Goal: Task Accomplishment & Management: Complete application form

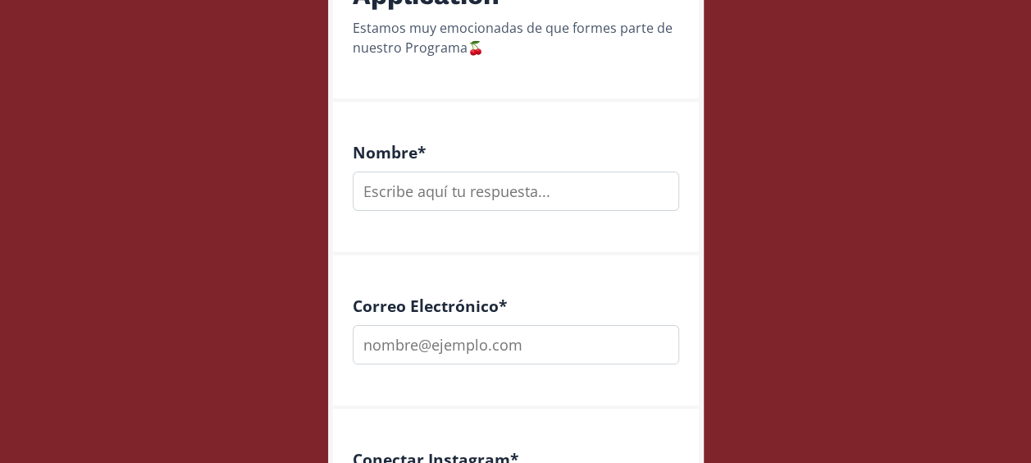
scroll to position [424, 0]
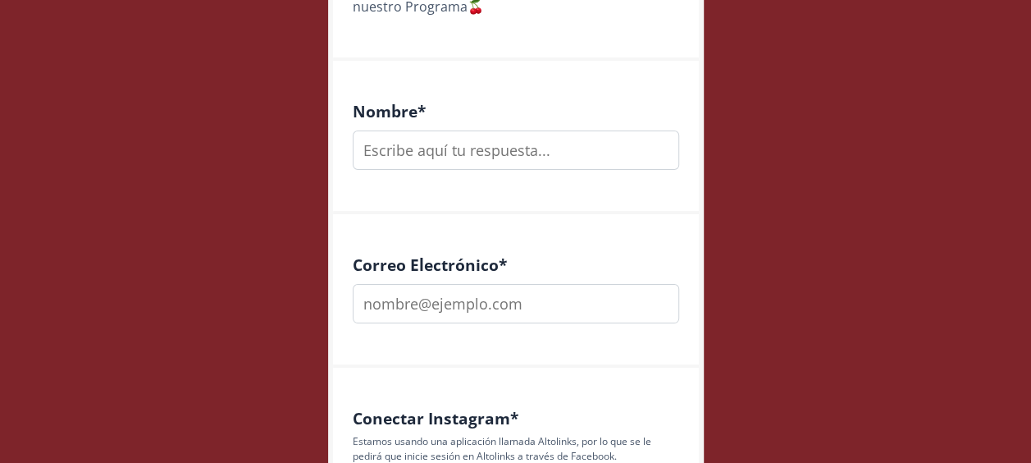
click at [691, 236] on div "Correo Electrónico *" at bounding box center [516, 290] width 366 height 153
click at [560, 134] on input "text" at bounding box center [516, 149] width 326 height 39
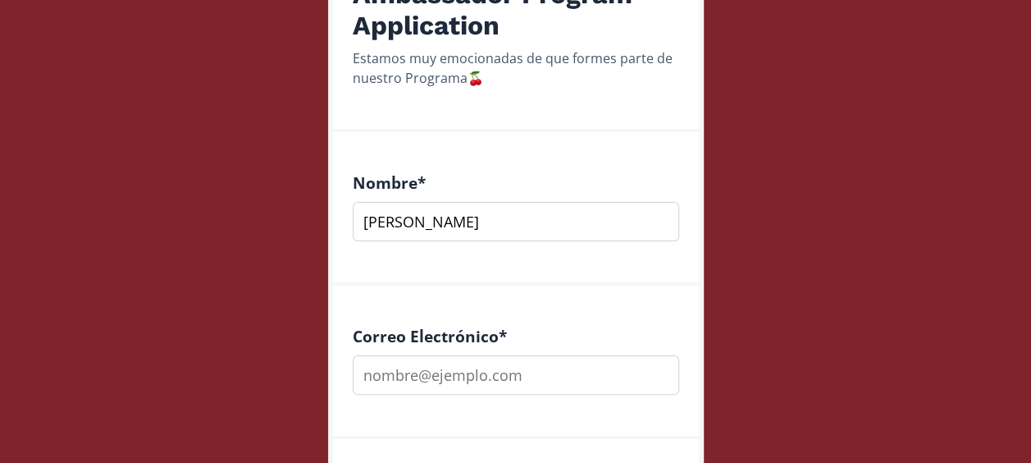
scroll to position [413, 0]
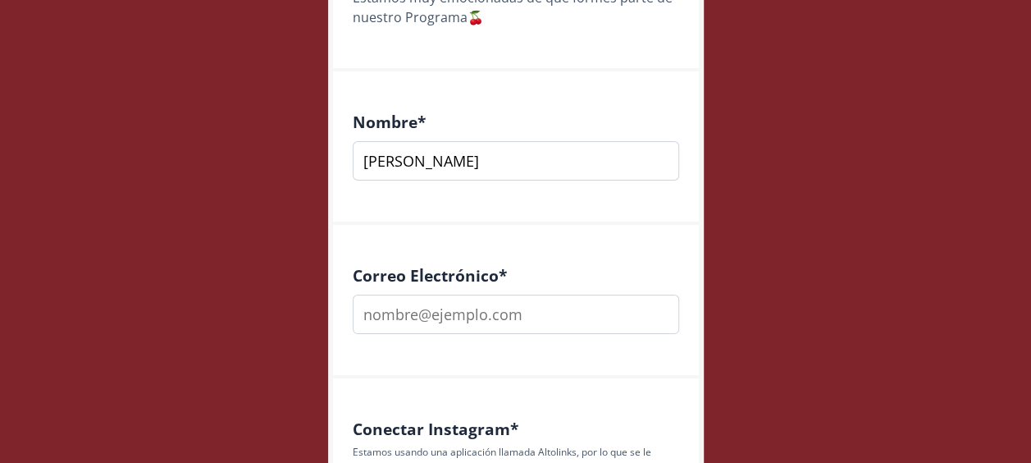
type input "[PERSON_NAME]"
click at [435, 300] on input "email" at bounding box center [516, 313] width 326 height 39
type input "[PERSON_NAME][EMAIL_ADDRESS][PERSON_NAME][DOMAIN_NAME]"
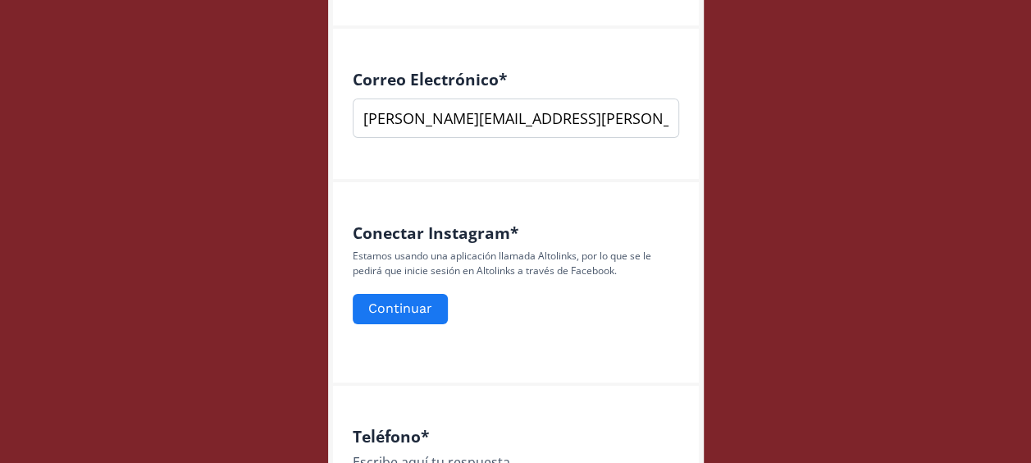
scroll to position [610, 0]
click at [402, 308] on button "Continuar" at bounding box center [400, 307] width 100 height 35
click at [394, 311] on button "Continuar" at bounding box center [400, 307] width 100 height 35
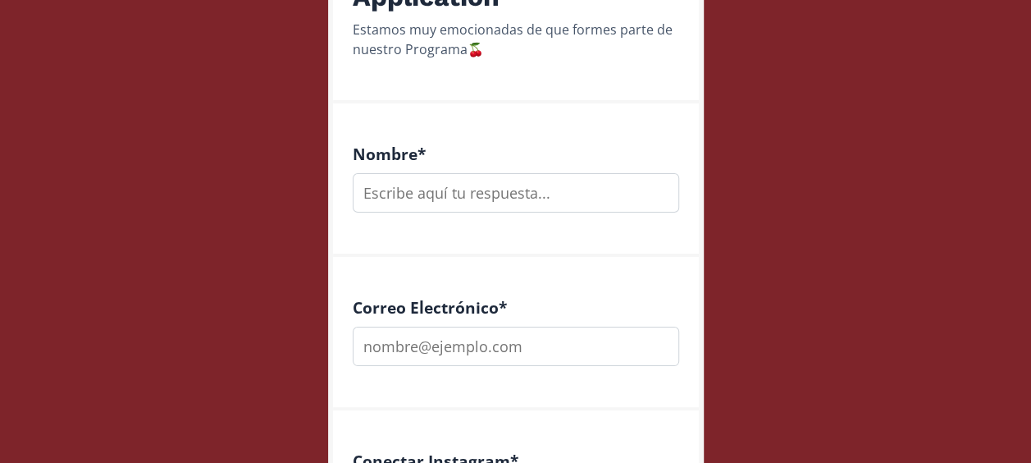
scroll to position [383, 0]
click at [445, 189] on input "text" at bounding box center [516, 190] width 326 height 39
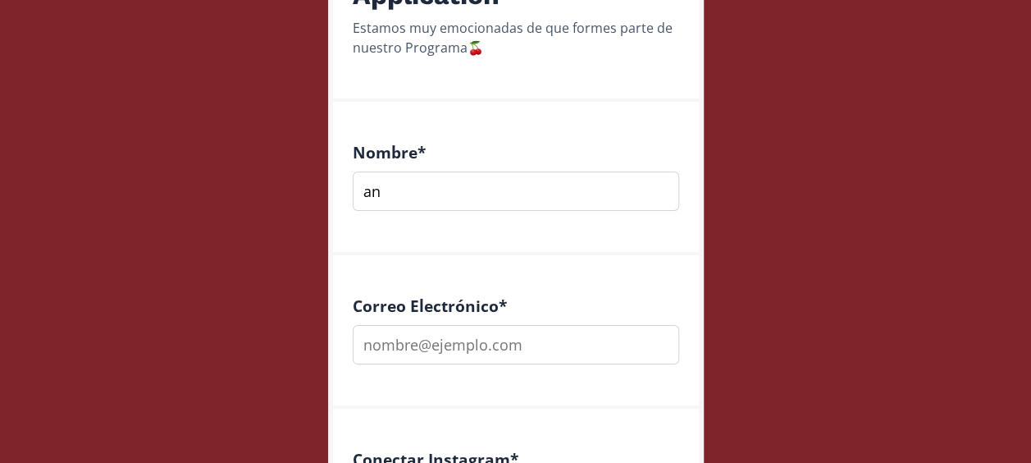
type input "a"
type input "Andrea Molina García"
click at [538, 335] on input "email" at bounding box center [516, 344] width 326 height 39
click at [490, 348] on input "email" at bounding box center [516, 344] width 326 height 39
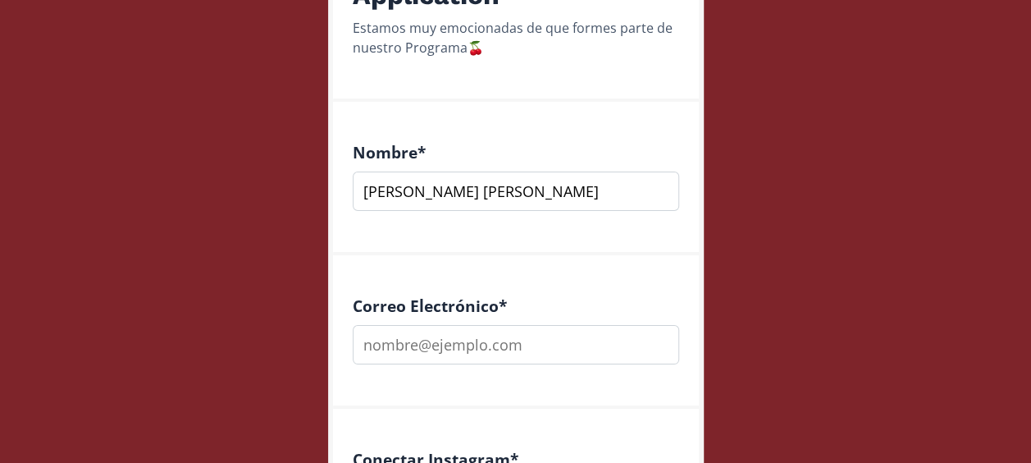
type input "andrea.molina0710@gmail.com"
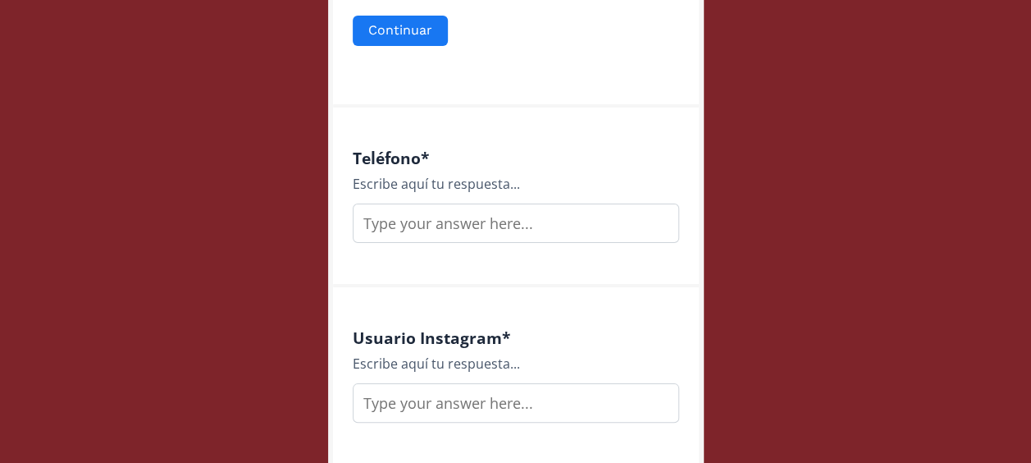
scroll to position [888, 0]
click at [486, 217] on input "text" at bounding box center [516, 222] width 326 height 39
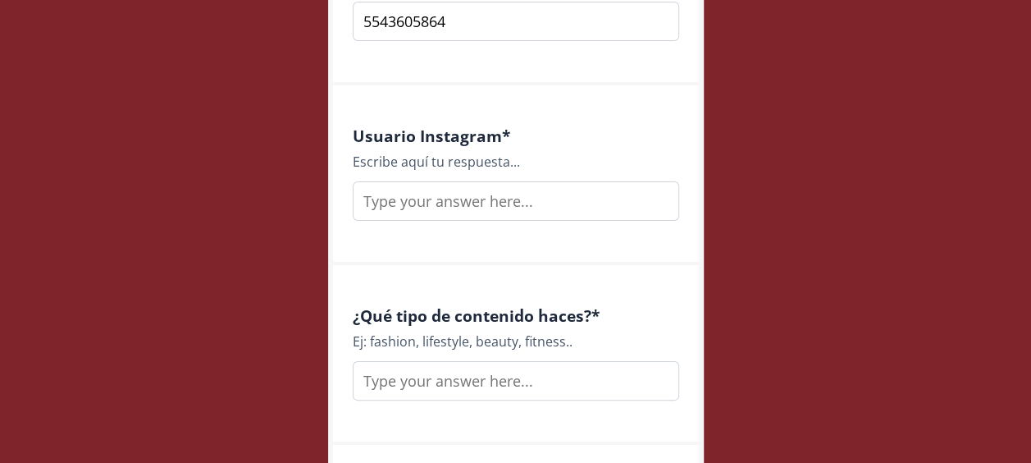
type input "5543605864"
click at [432, 202] on input "text" at bounding box center [516, 200] width 326 height 39
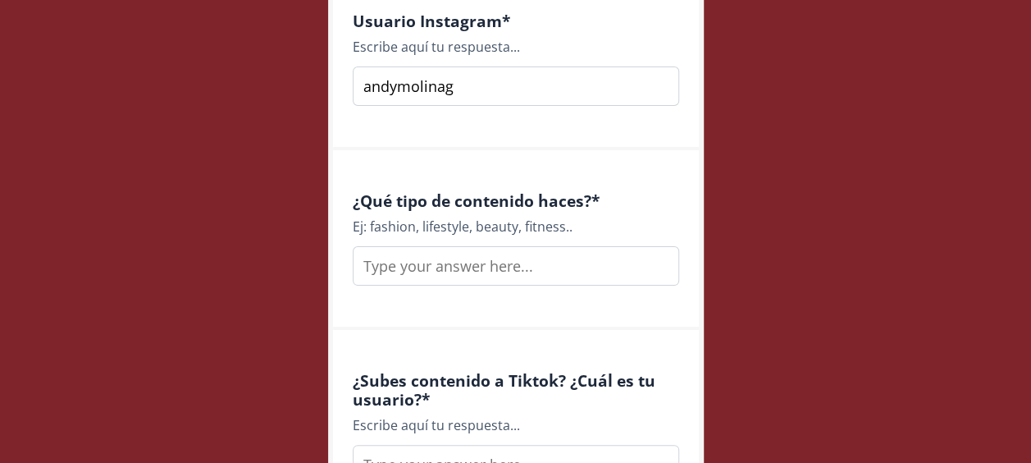
scroll to position [1206, 0]
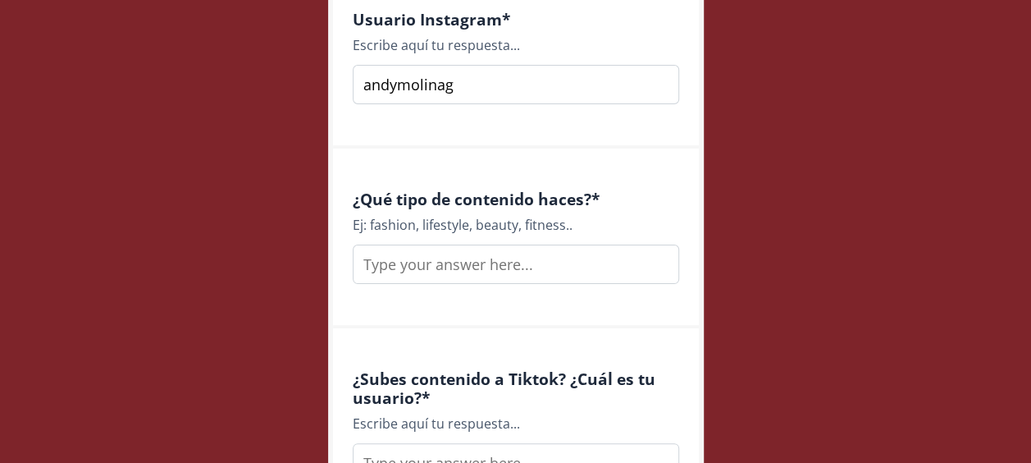
type input "andymolinag"
click at [451, 262] on input "text" at bounding box center [516, 263] width 326 height 39
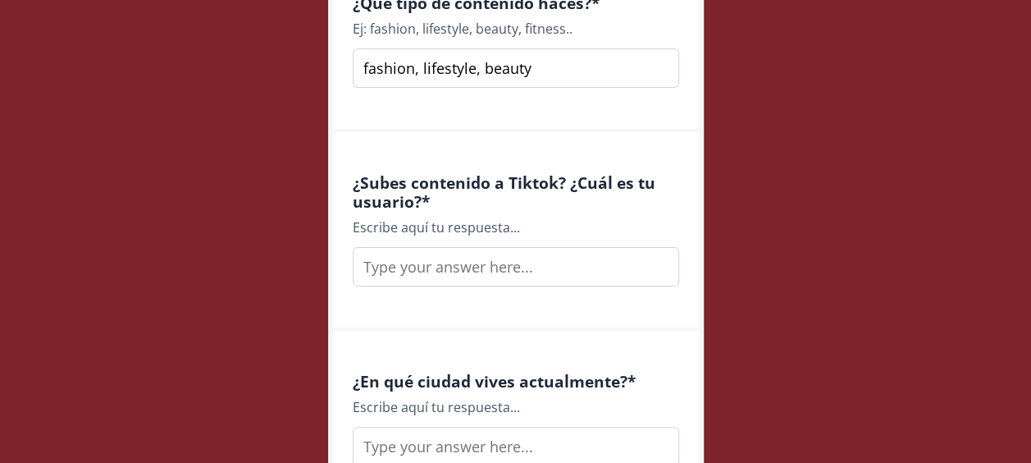
type input "fashion, lifestyle, beauty"
click at [536, 278] on input "text" at bounding box center [516, 266] width 326 height 39
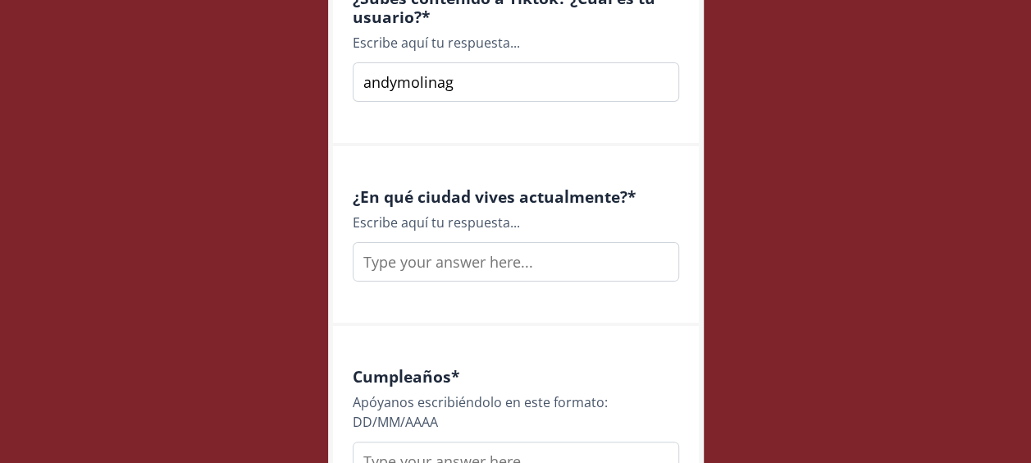
scroll to position [1598, 0]
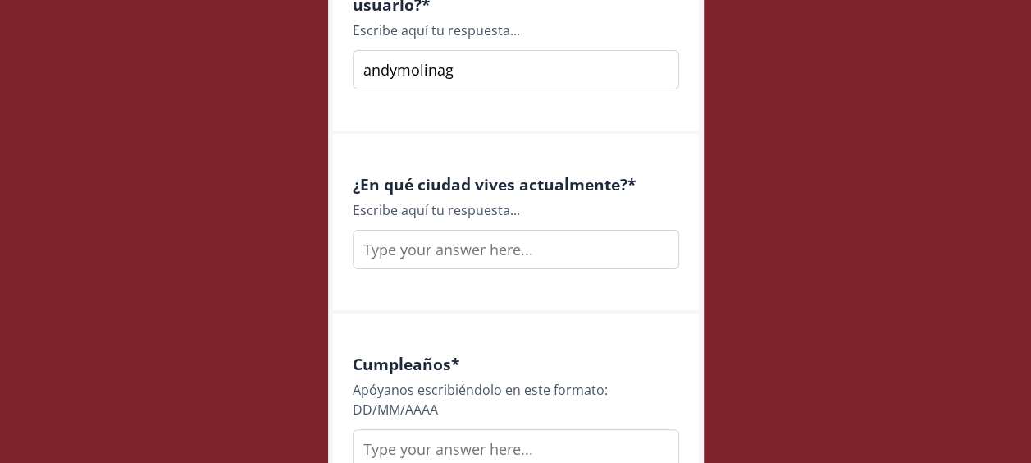
type input "andymolinag"
click at [489, 243] on input "text" at bounding box center [516, 249] width 326 height 39
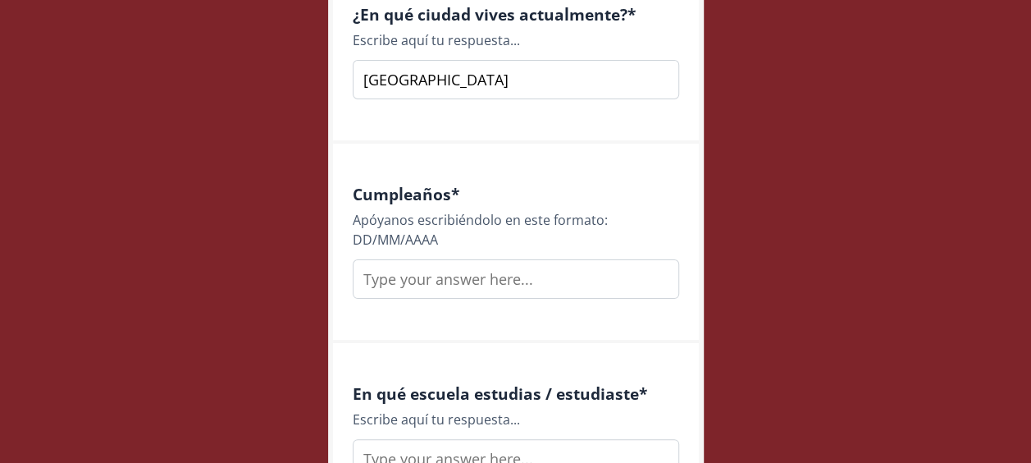
scroll to position [1769, 0]
type input "Ciudad de México"
click at [518, 267] on input "text" at bounding box center [516, 277] width 326 height 39
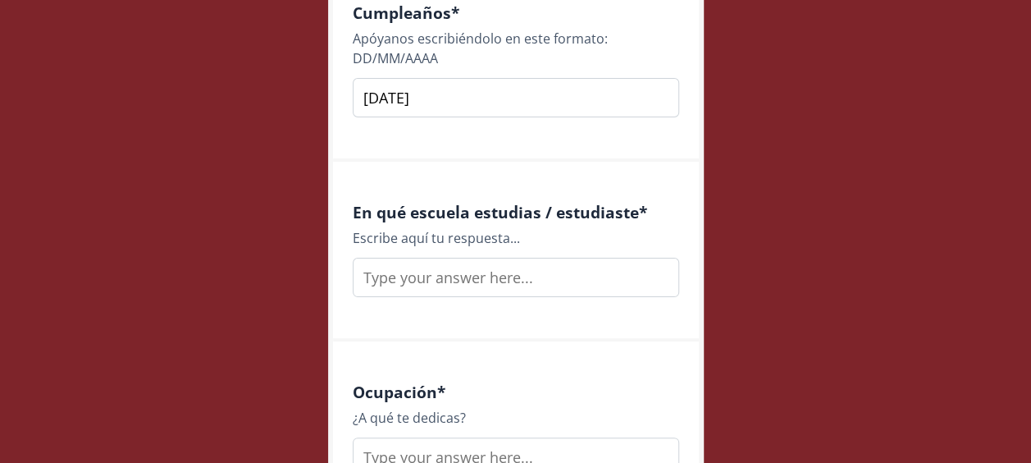
scroll to position [1964, 0]
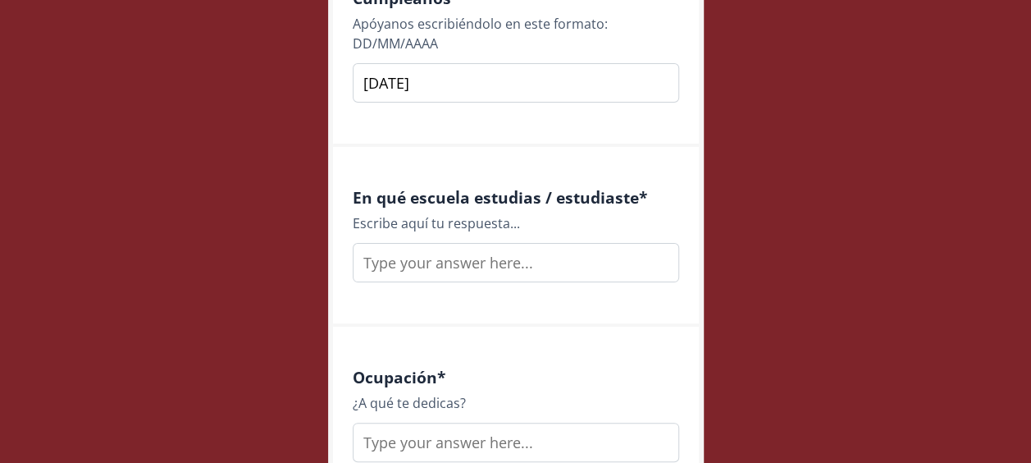
type input "[DATE]"
click at [571, 253] on input "text" at bounding box center [516, 262] width 326 height 39
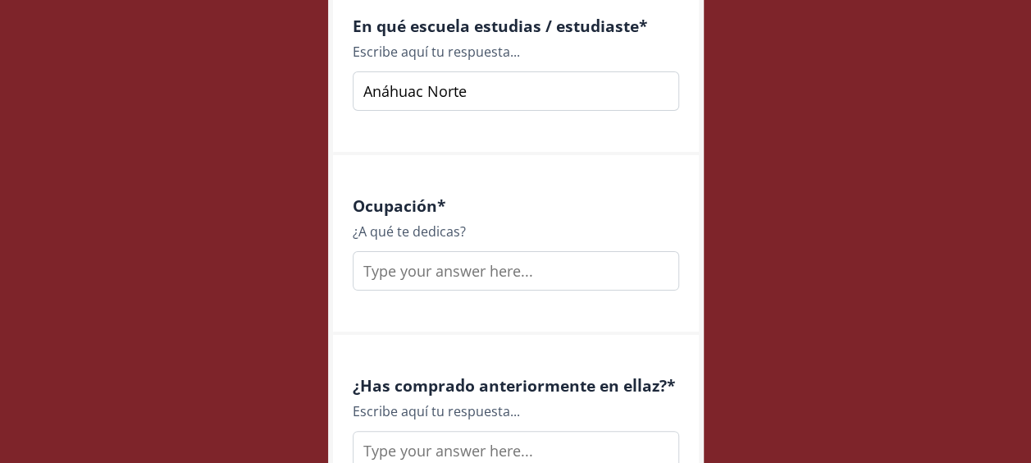
scroll to position [2138, 0]
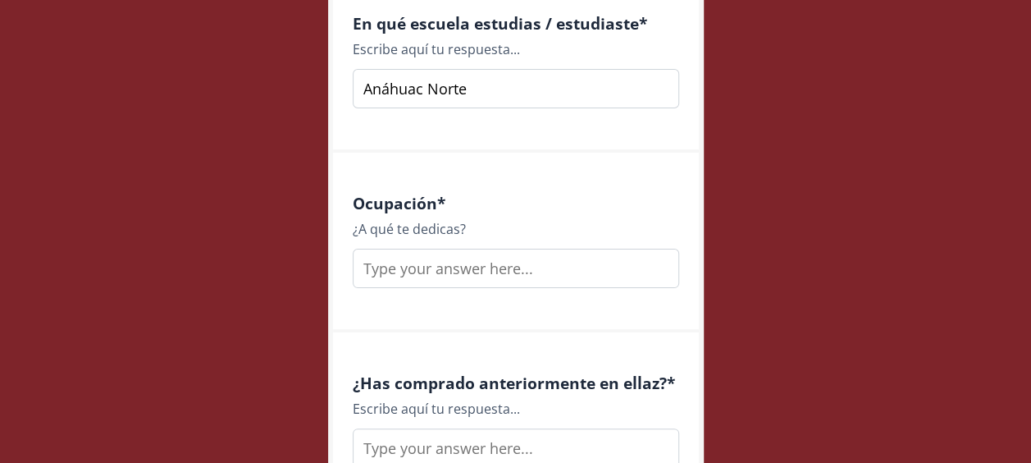
type input "Anáhuac Norte"
click at [495, 283] on input "text" at bounding box center [516, 268] width 326 height 39
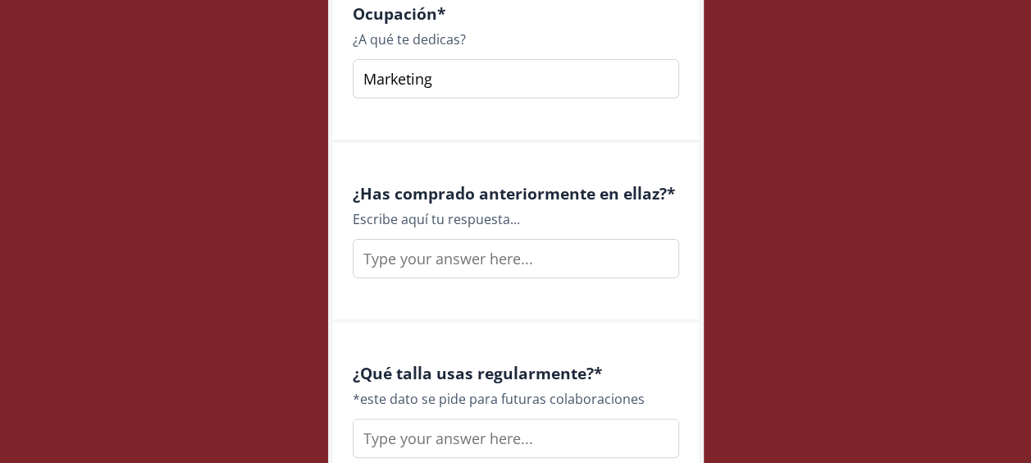
scroll to position [2328, 0]
type input "Marketing"
click at [536, 257] on input "text" at bounding box center [516, 257] width 326 height 39
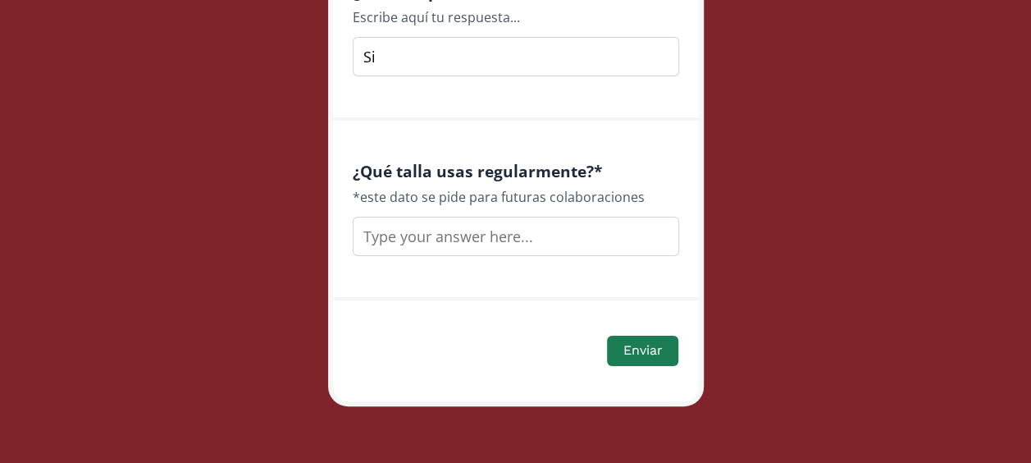
type input "Si"
click at [562, 230] on input "text" at bounding box center [516, 236] width 326 height 39
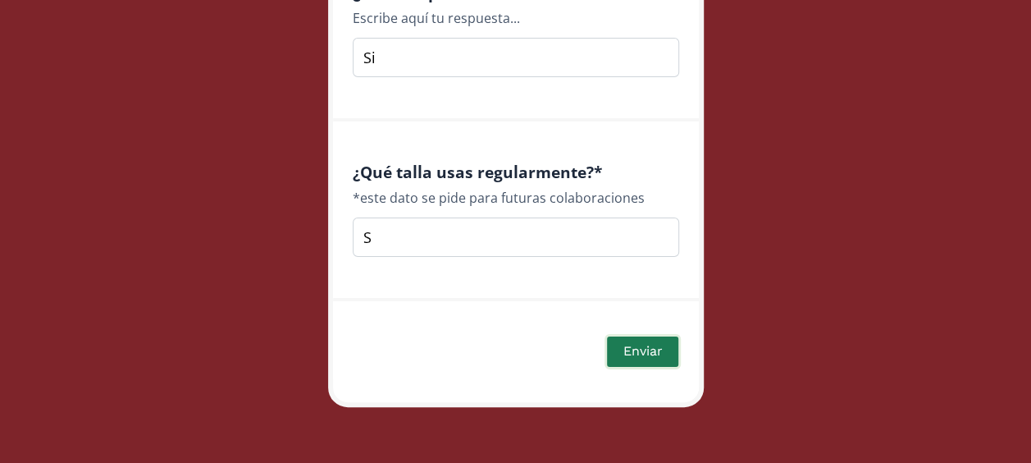
type input "S"
click at [628, 346] on button "Enviar" at bounding box center [641, 351] width 75 height 35
click at [658, 353] on button "Enviar" at bounding box center [641, 351] width 75 height 35
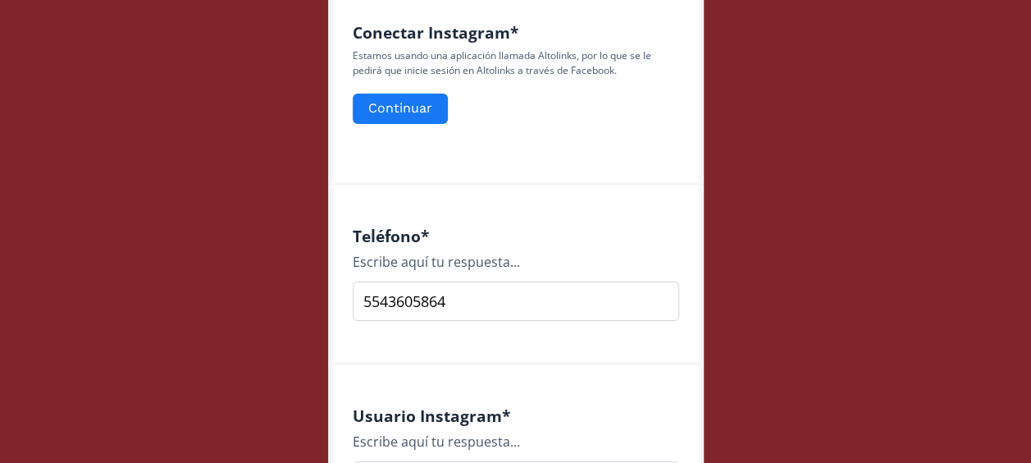
scroll to position [707, 0]
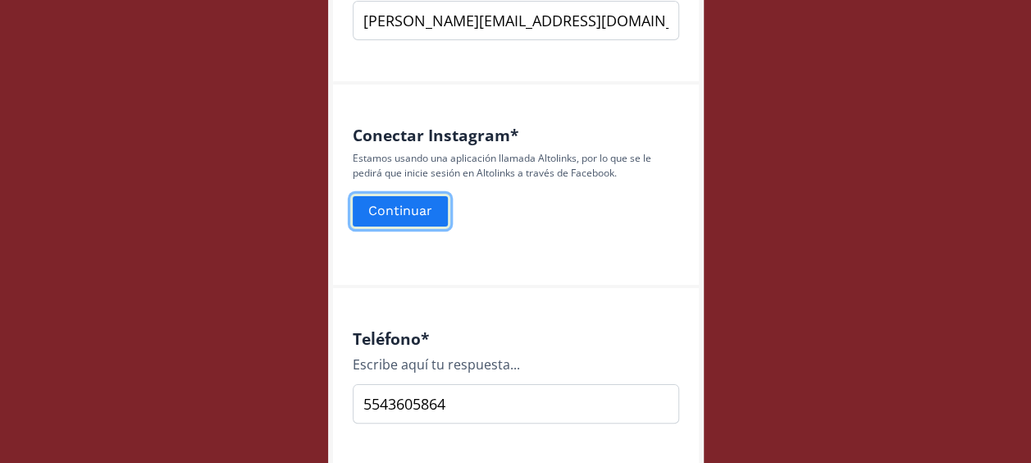
click at [395, 211] on button "Continuar" at bounding box center [400, 211] width 100 height 35
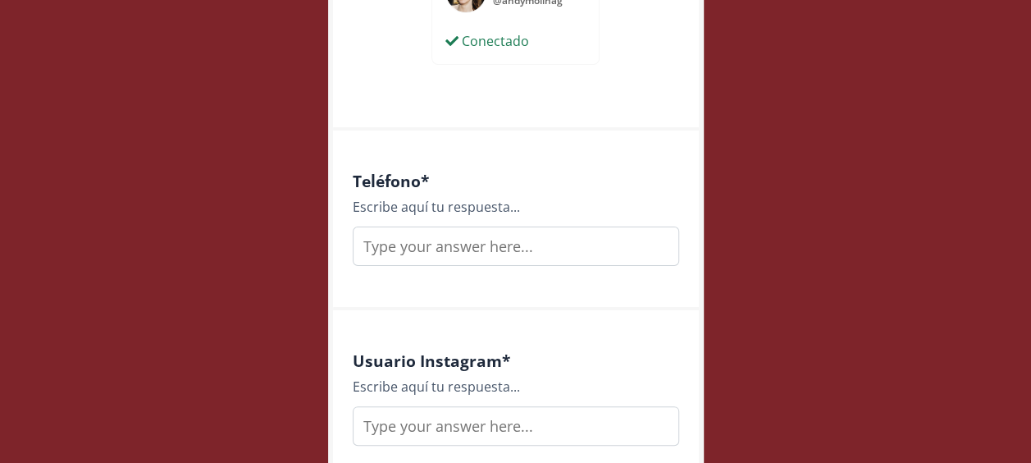
scroll to position [787, 0]
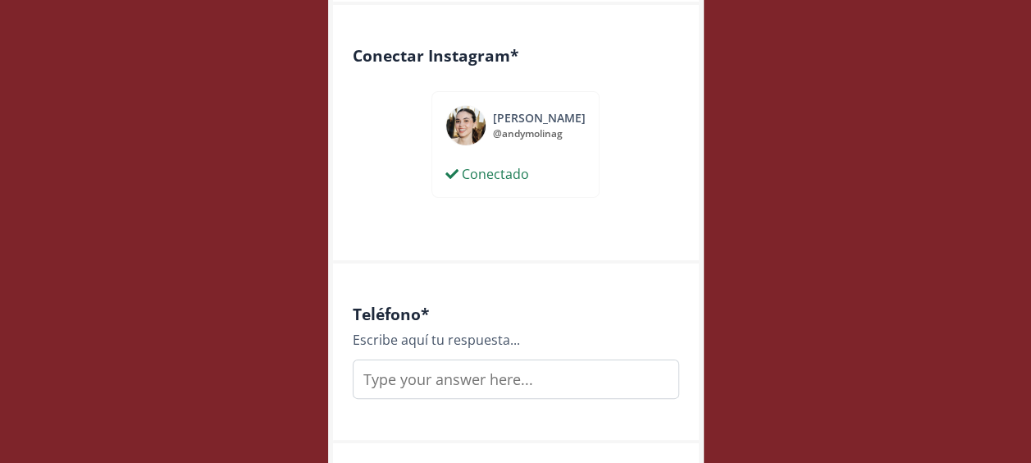
click at [504, 381] on input "text" at bounding box center [516, 378] width 326 height 39
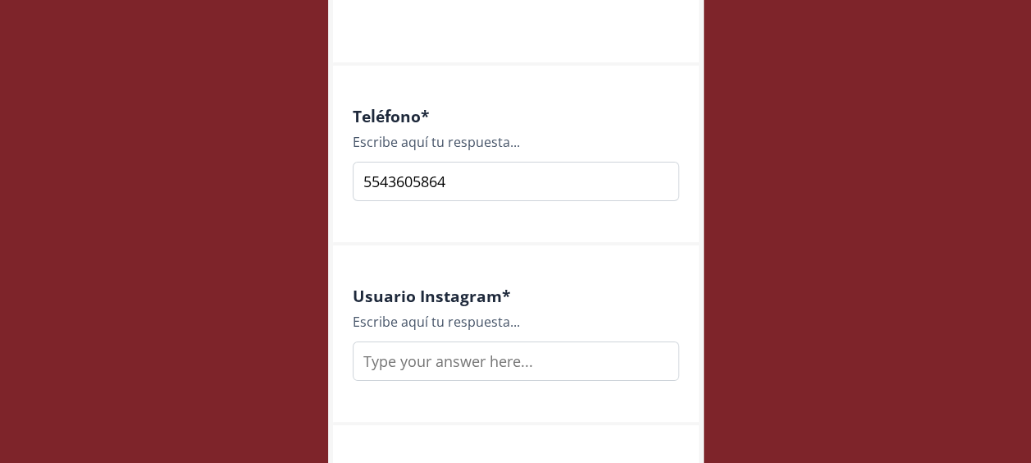
scroll to position [996, 0]
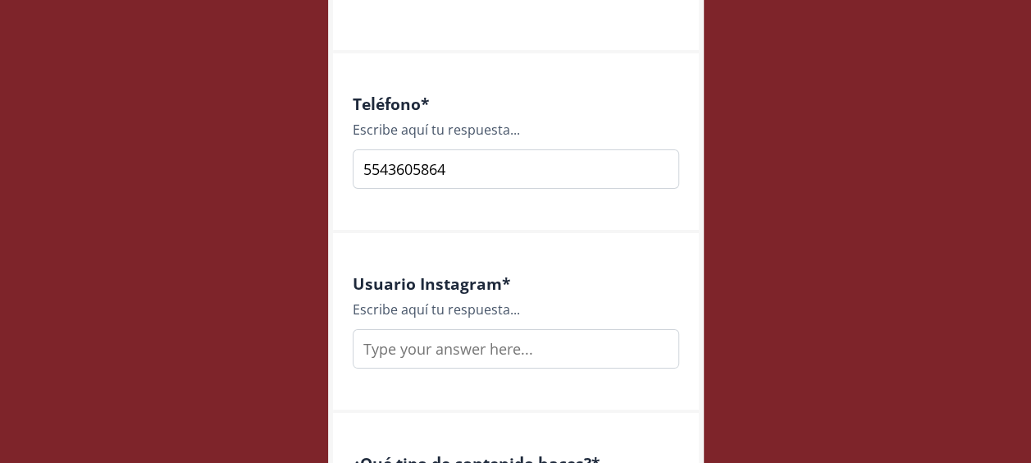
type input "5543605864"
click at [490, 340] on input "text" at bounding box center [516, 348] width 326 height 39
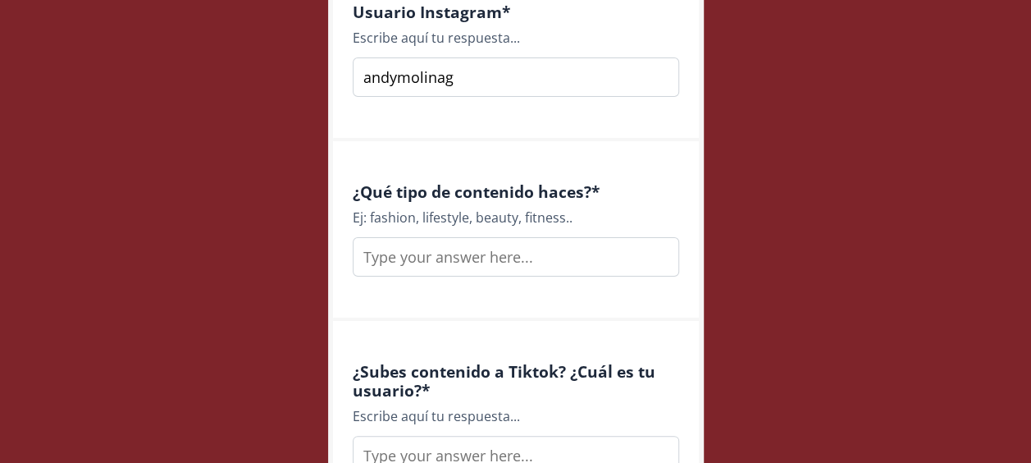
scroll to position [1275, 0]
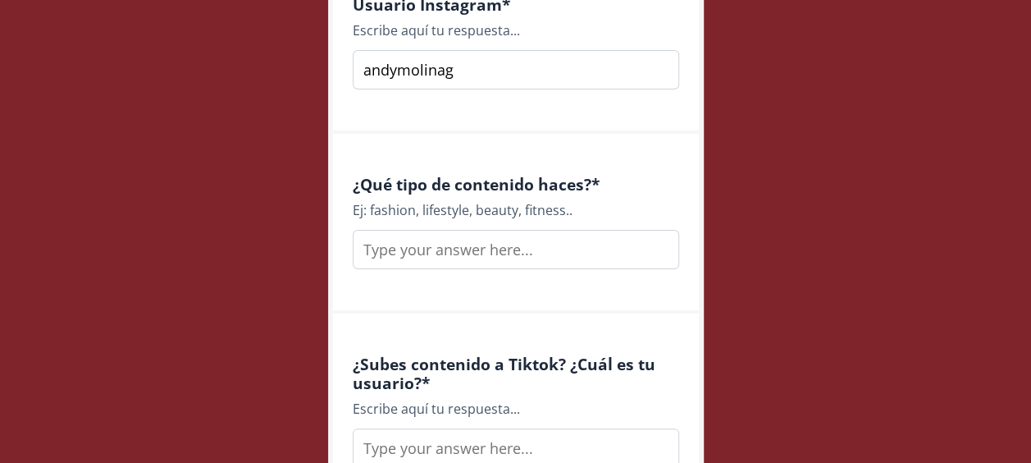
type input "andymolinag"
click at [445, 251] on input "text" at bounding box center [516, 249] width 326 height 39
drag, startPoint x: 369, startPoint y: 212, endPoint x: 522, endPoint y: 210, distance: 152.6
click at [522, 210] on div "Ej: fashion, lifestyle, beauty, fitness.." at bounding box center [516, 210] width 326 height 20
copy div "fashion, lifestyle, beauty,"
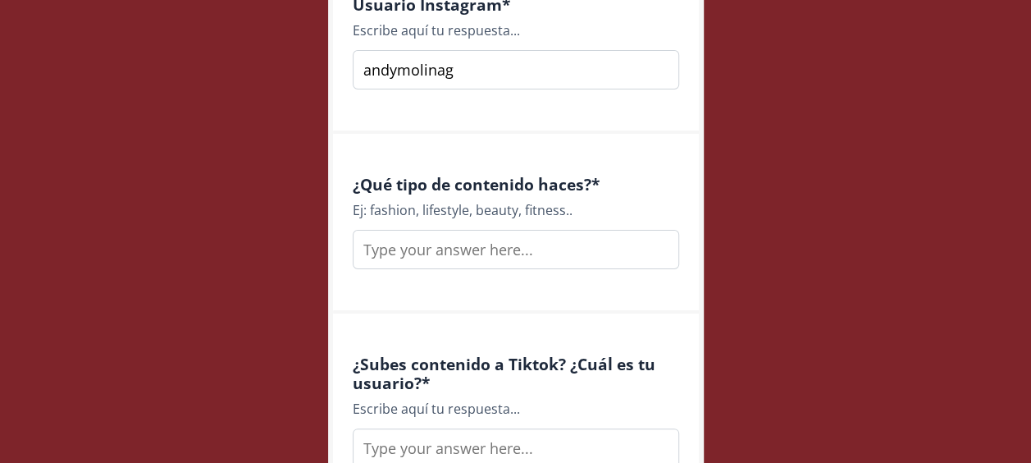
click at [495, 258] on input "text" at bounding box center [516, 249] width 326 height 39
paste input "fashion, lifestyle, beauty,"
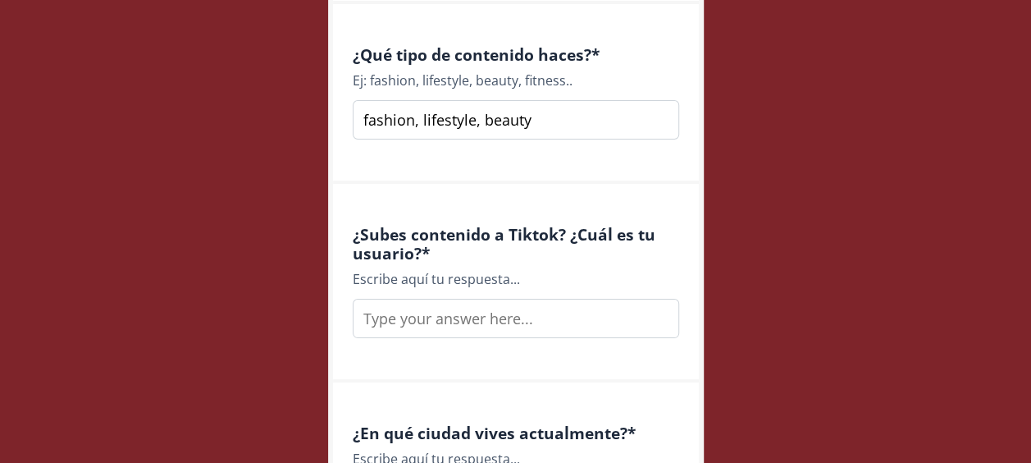
scroll to position [1409, 0]
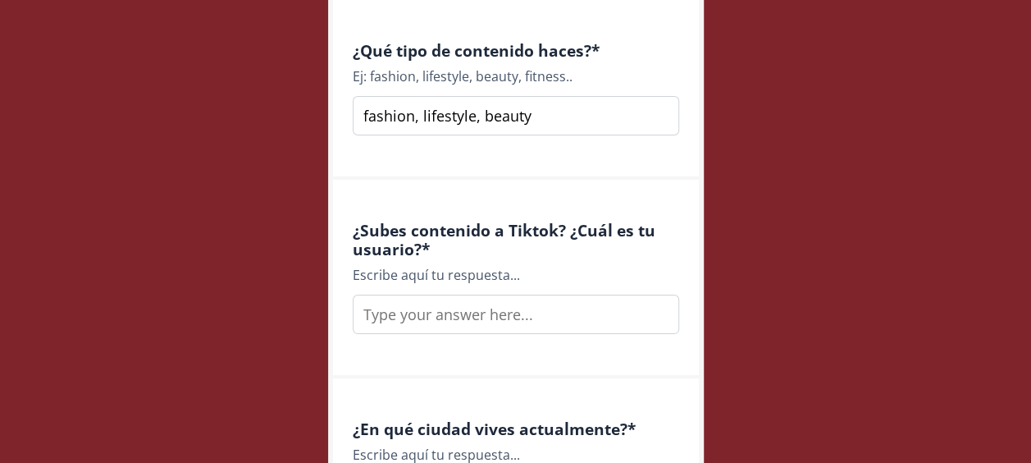
type input "fashion, lifestyle, beauty"
click at [525, 306] on input "text" at bounding box center [516, 313] width 326 height 39
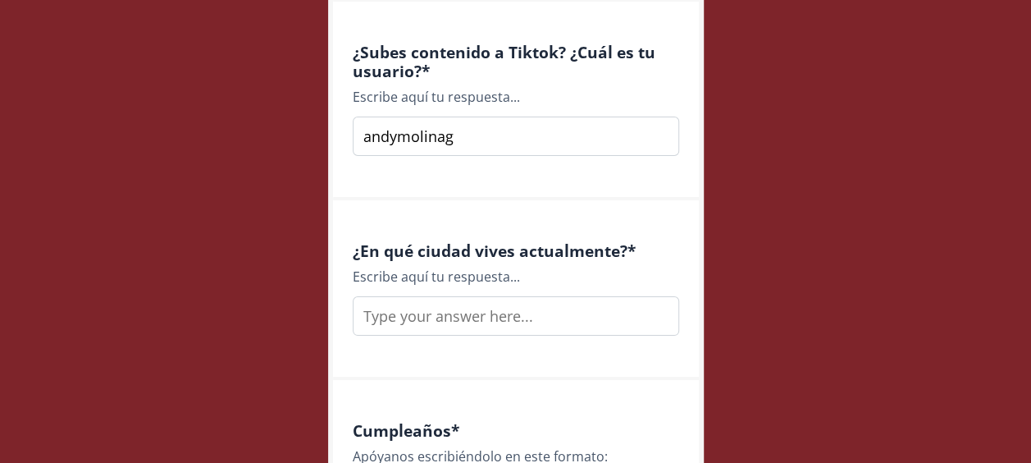
scroll to position [1598, 0]
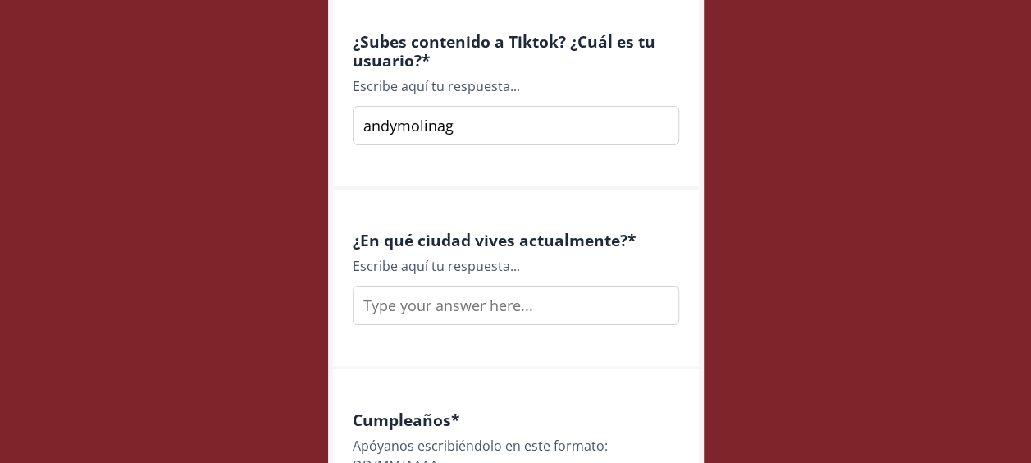
type input "andymolinag"
click at [565, 300] on input "text" at bounding box center [516, 304] width 326 height 39
click at [431, 305] on input "Ciudad deméxico" at bounding box center [516, 304] width 326 height 39
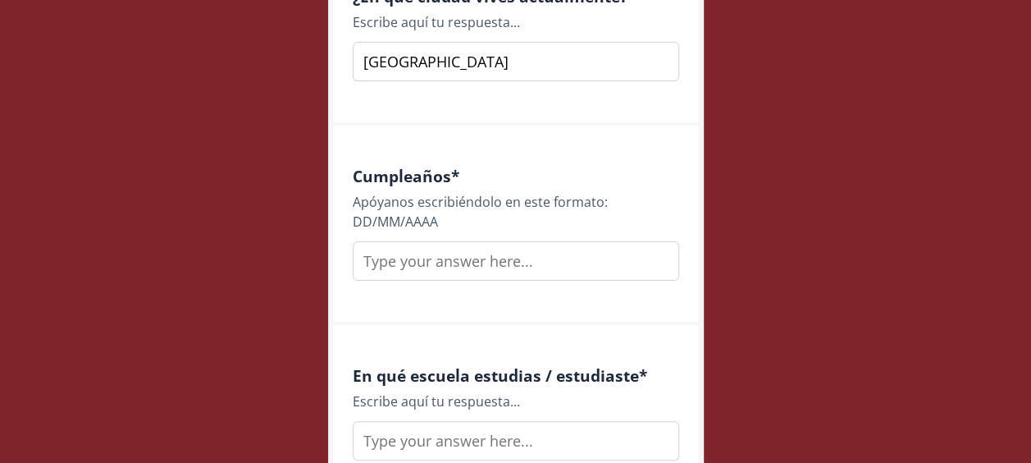
scroll to position [1847, 0]
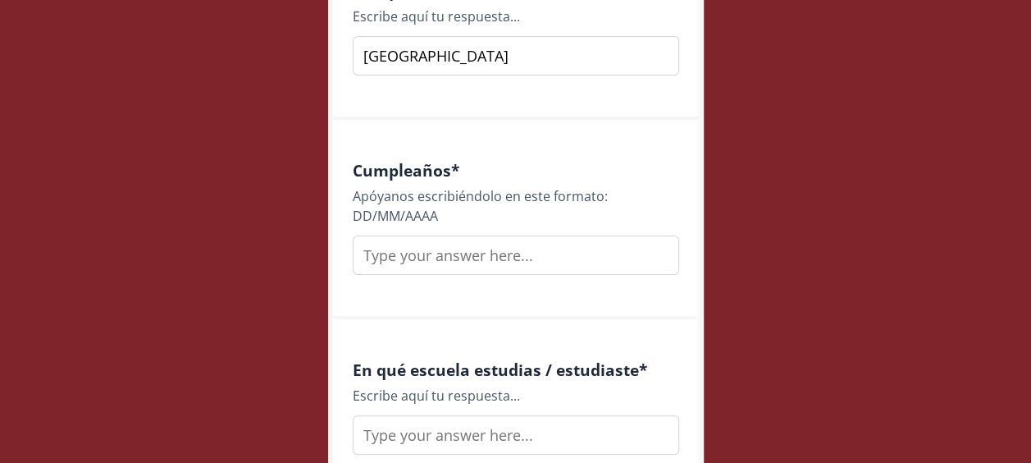
type input "[GEOGRAPHIC_DATA]"
click at [527, 255] on input "text" at bounding box center [516, 254] width 326 height 39
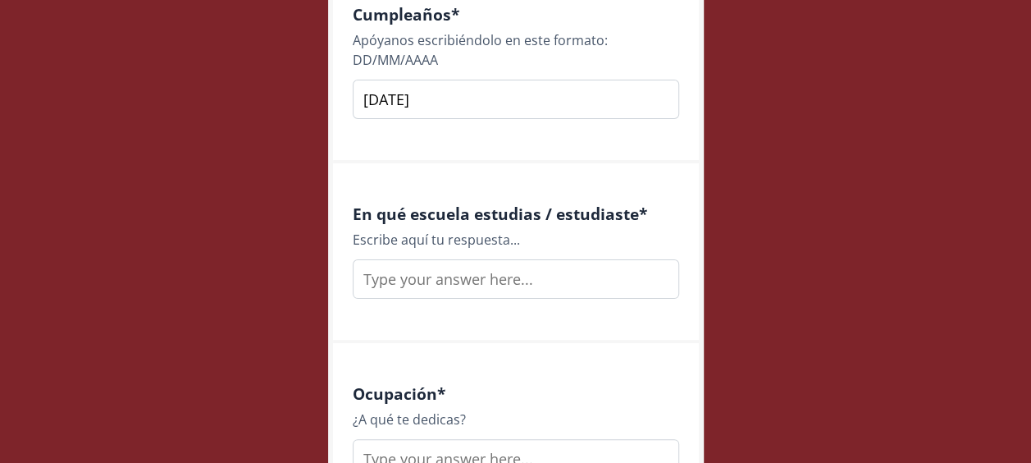
type input "[DATE]"
click at [536, 281] on input "text" at bounding box center [516, 278] width 326 height 39
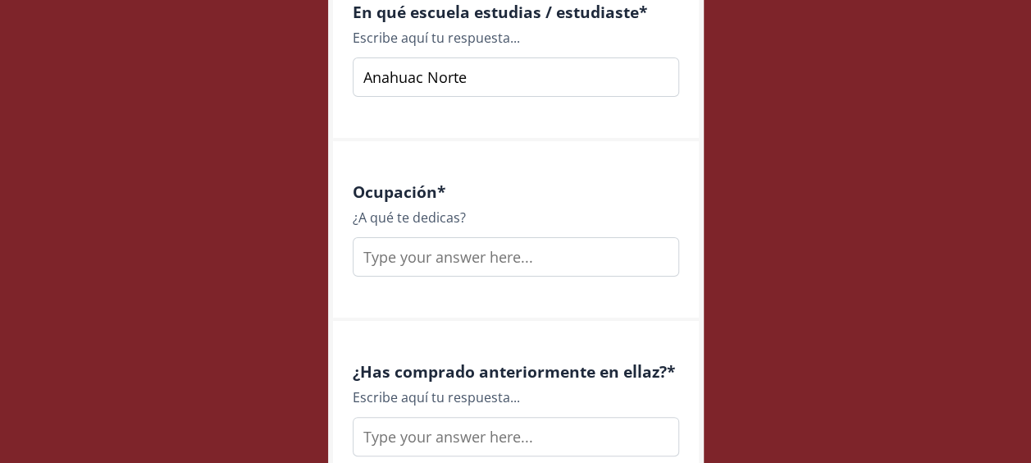
scroll to position [2216, 0]
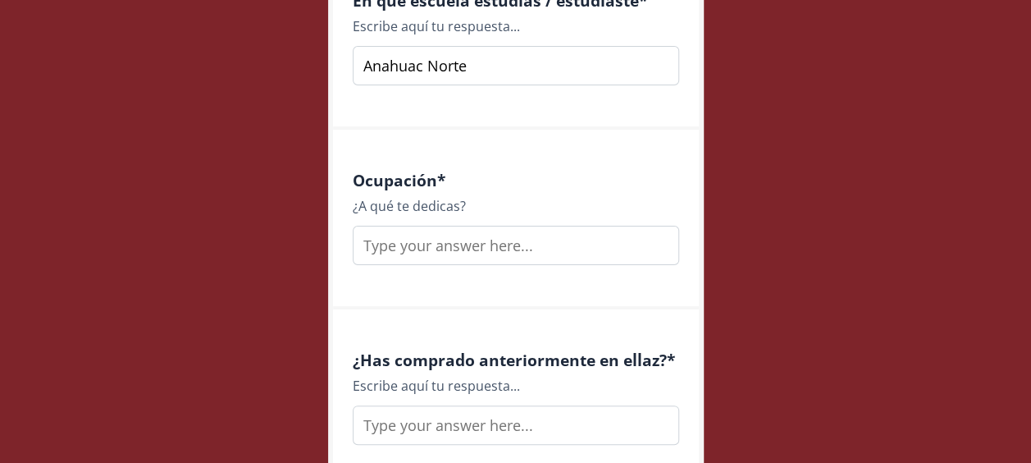
type input "Anahuac Norte"
click at [468, 253] on input "text" at bounding box center [516, 245] width 326 height 39
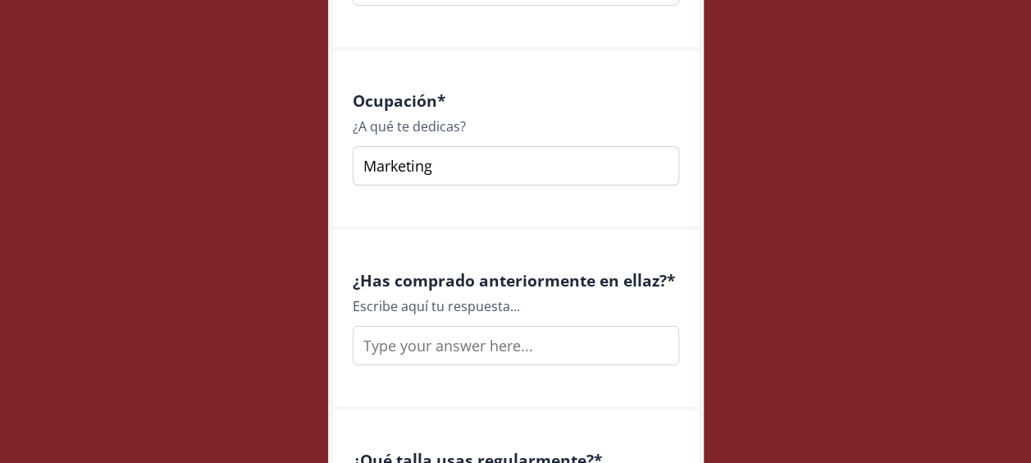
scroll to position [2300, 0]
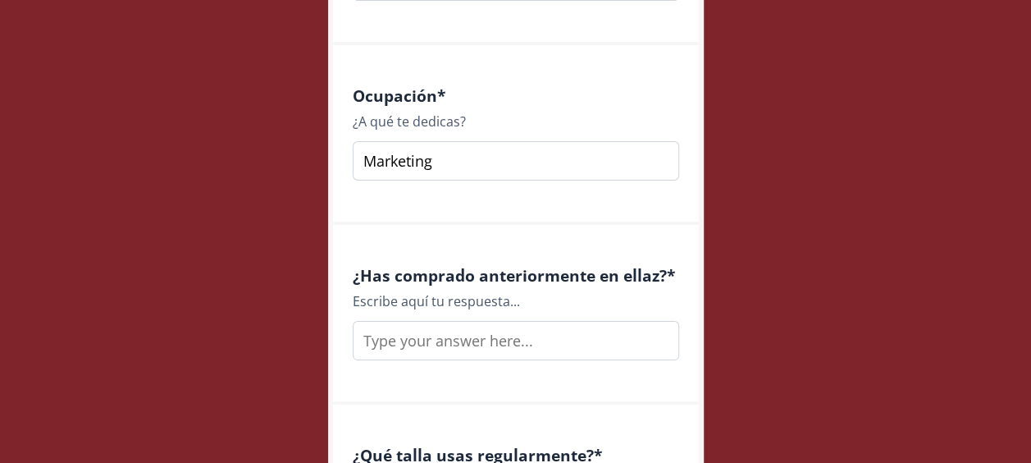
type input "Marketing"
click at [472, 341] on input "text" at bounding box center [516, 340] width 326 height 39
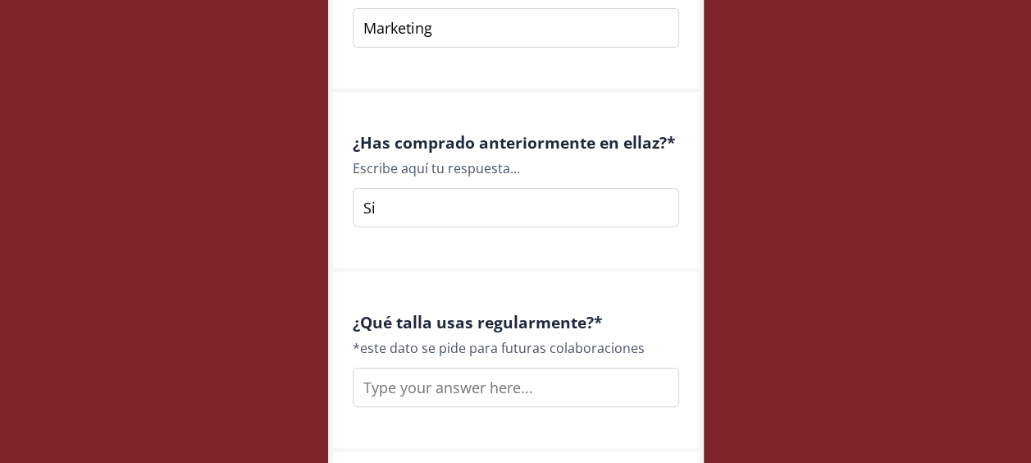
scroll to position [2440, 0]
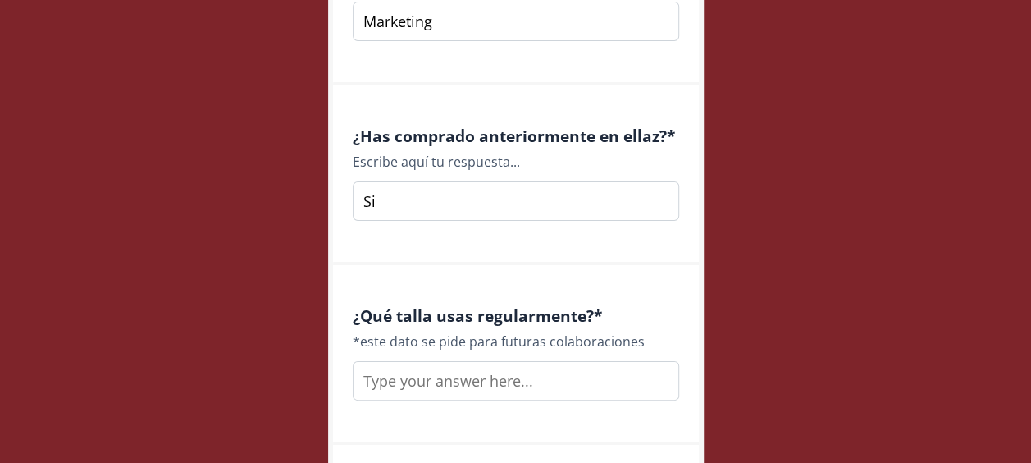
type input "Si"
click at [577, 361] on input "text" at bounding box center [516, 380] width 326 height 39
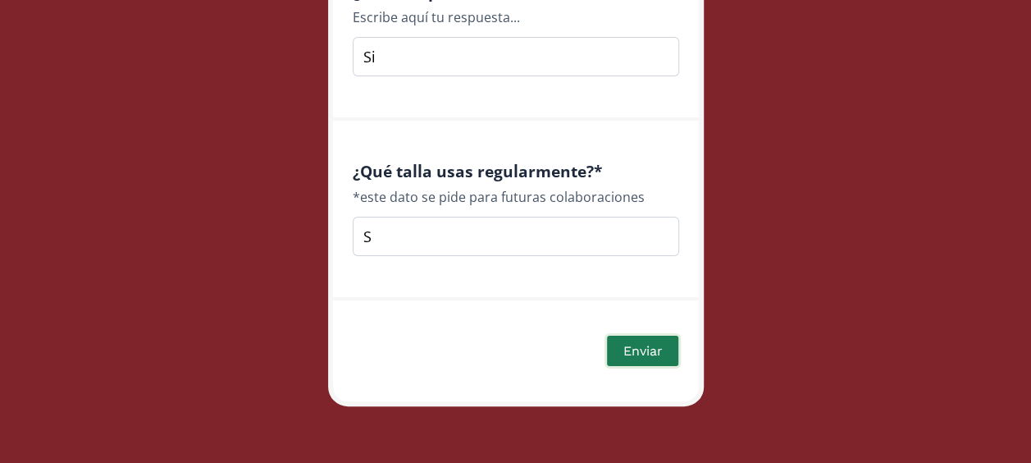
scroll to position [2583, 0]
type input "S"
click at [643, 356] on button "Enviar" at bounding box center [641, 351] width 75 height 35
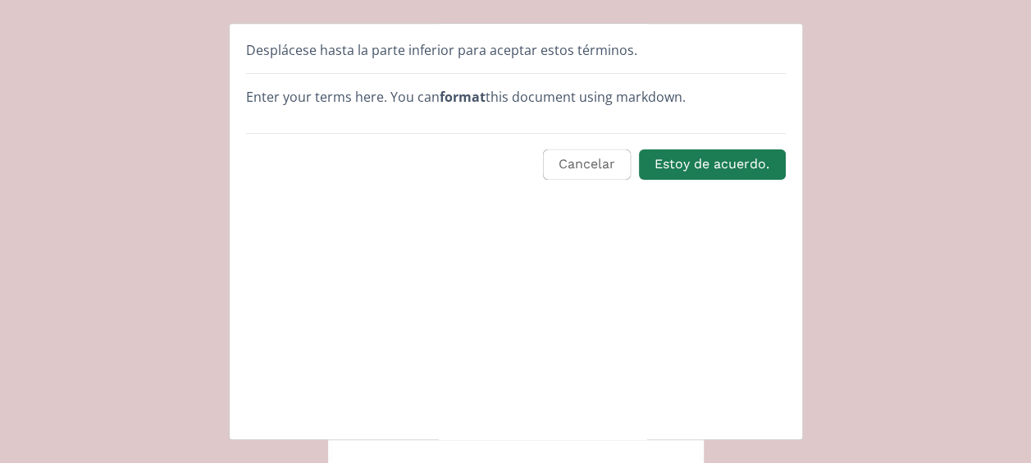
scroll to position [0, 0]
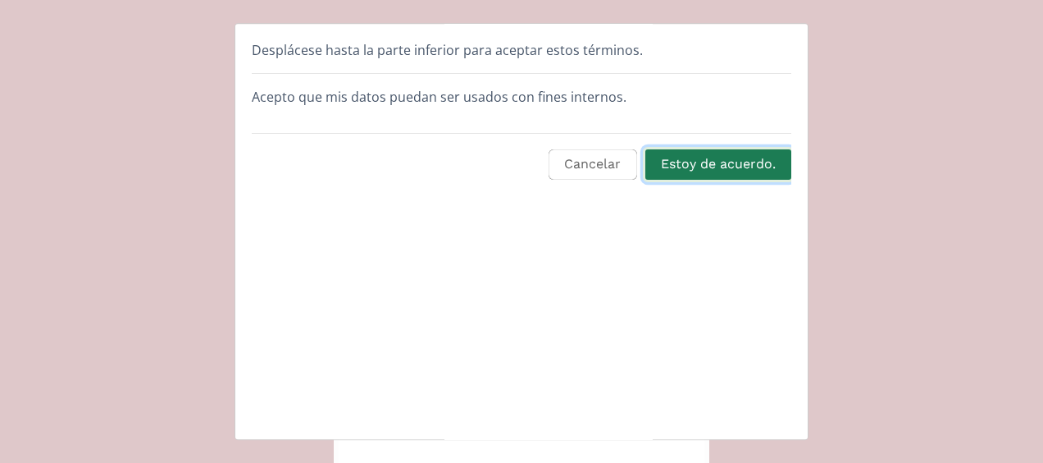
click at [697, 165] on button "Estoy de acuerdo." at bounding box center [718, 164] width 151 height 35
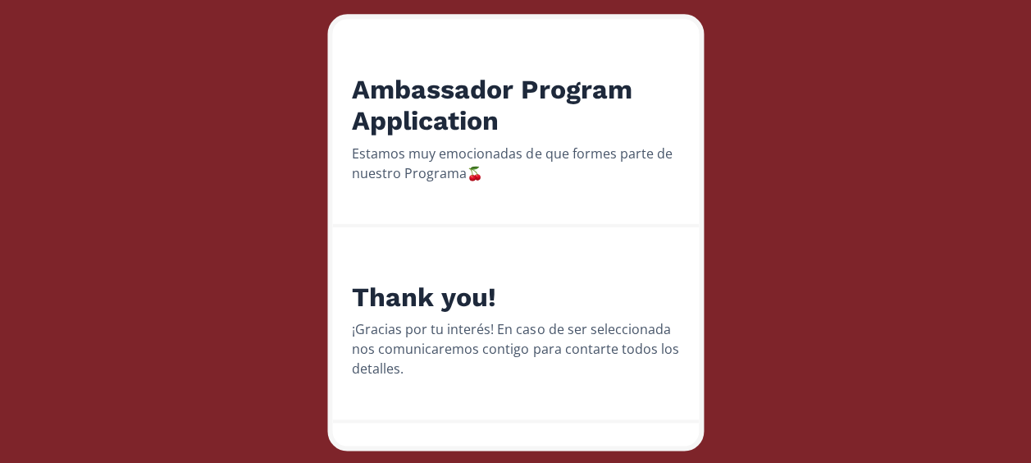
scroll to position [258, 0]
